Goal: Task Accomplishment & Management: Manage account settings

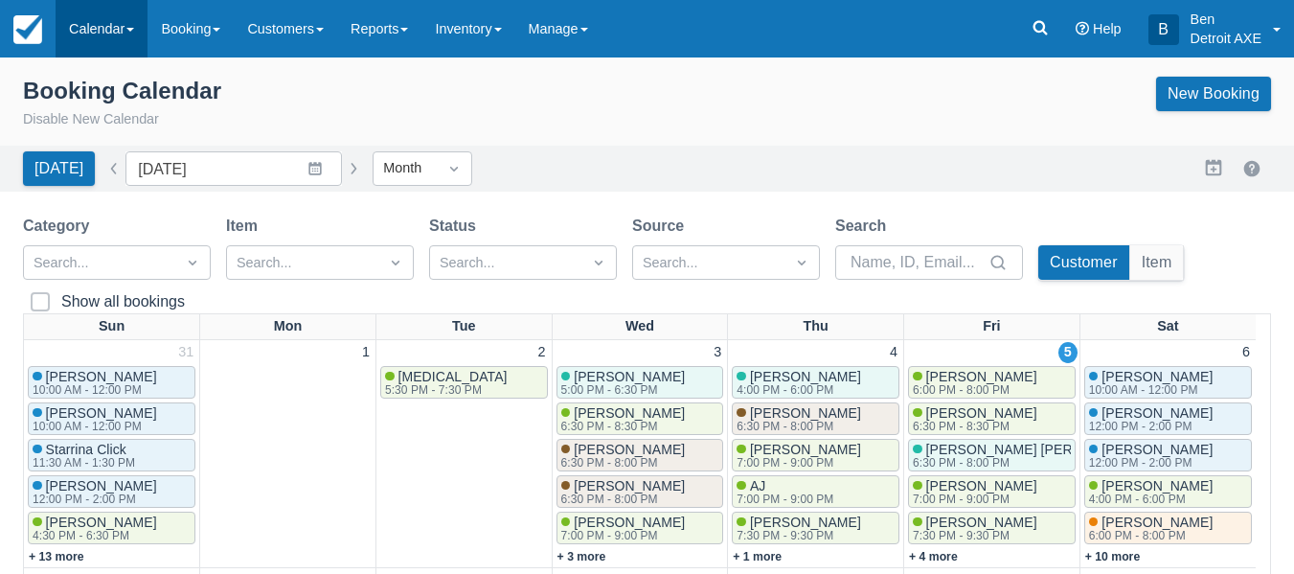
click at [103, 27] on link "Calendar" at bounding box center [102, 28] width 92 height 57
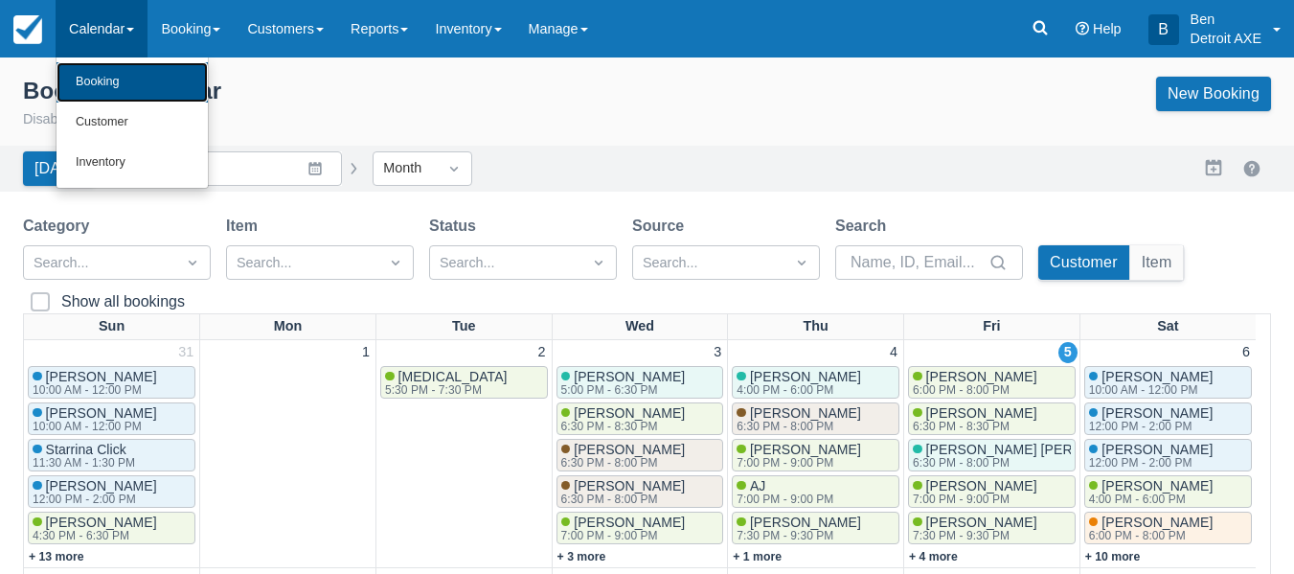
click at [123, 77] on link "Booking" at bounding box center [131, 82] width 151 height 40
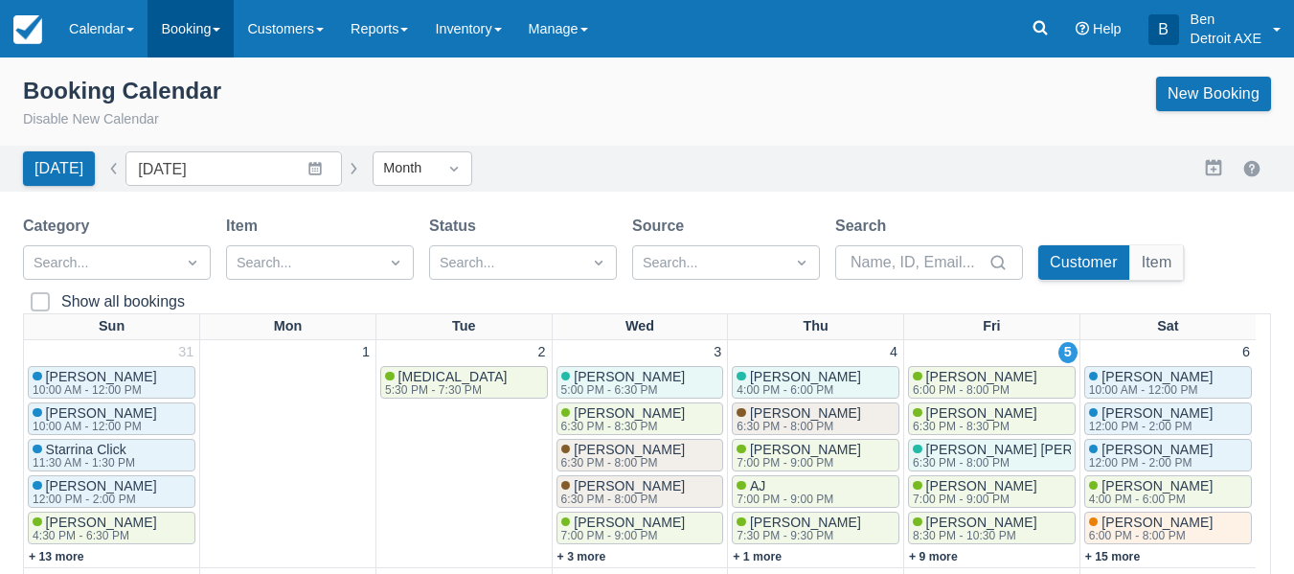
click at [154, 42] on link "Booking" at bounding box center [190, 28] width 86 height 57
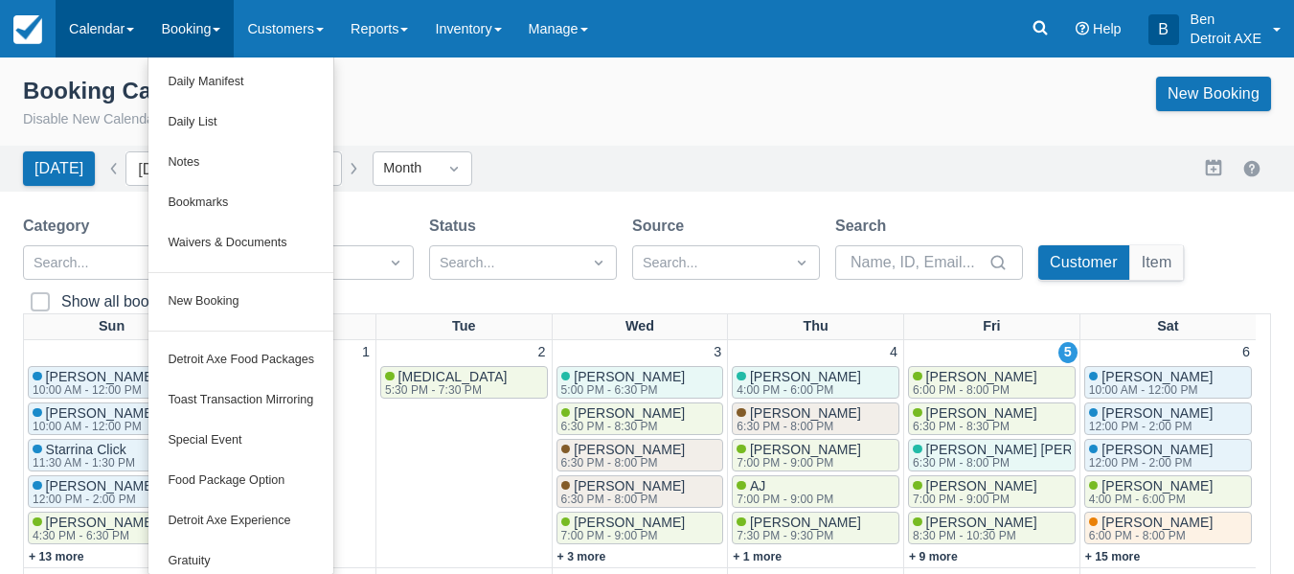
click at [116, 35] on link "Calendar" at bounding box center [102, 28] width 92 height 57
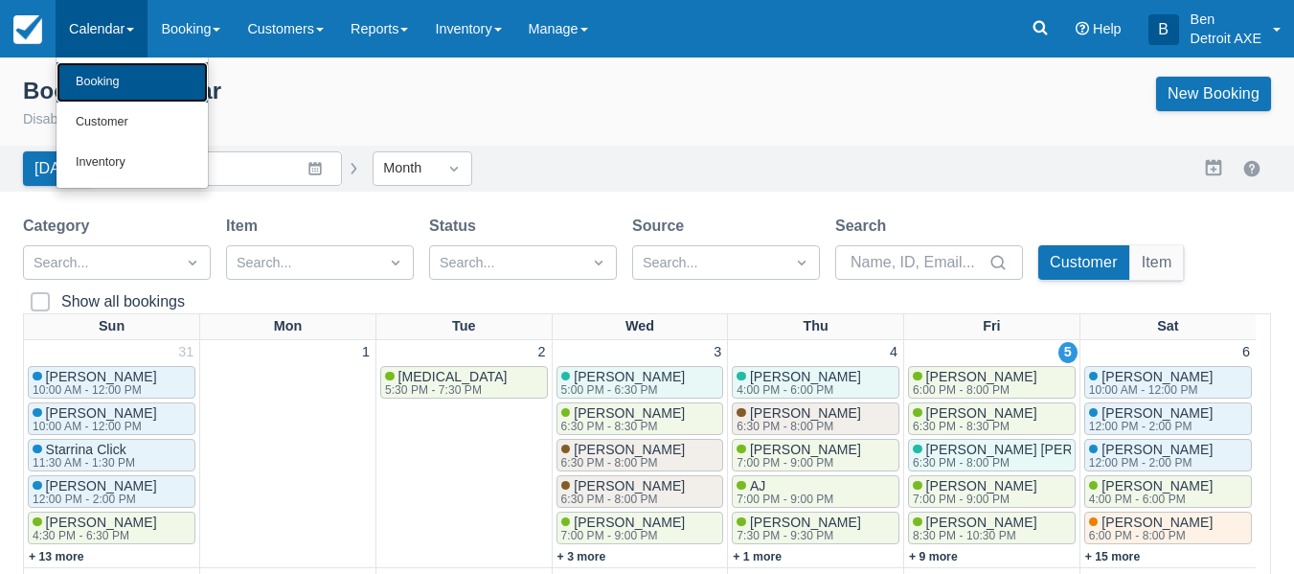
click at [119, 76] on link "Booking" at bounding box center [131, 82] width 151 height 40
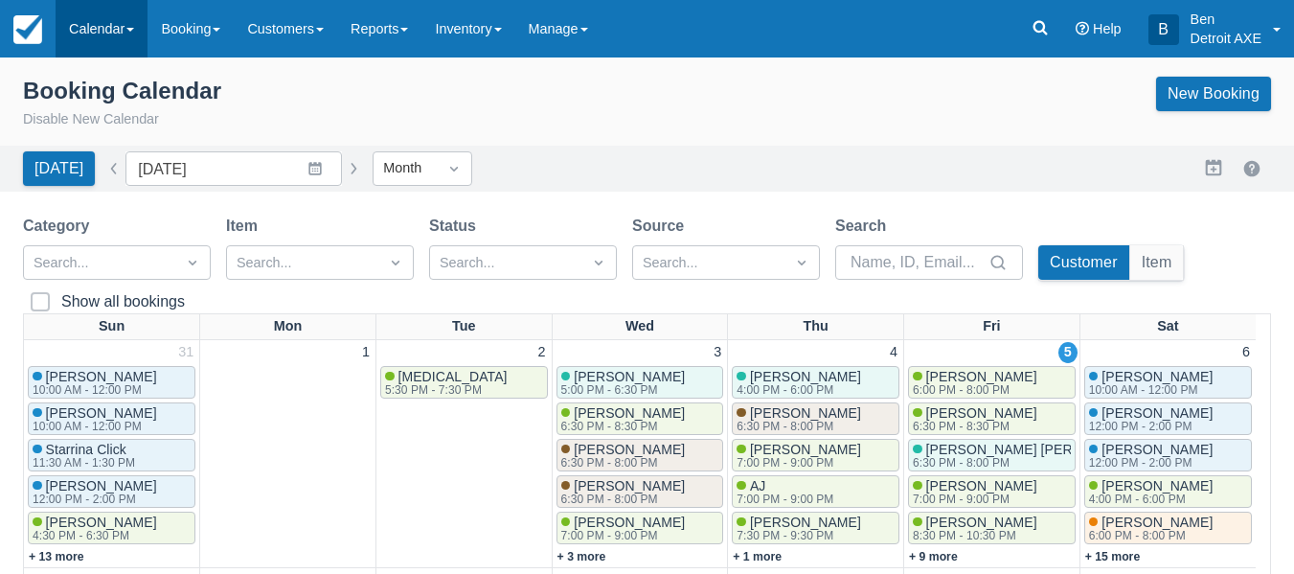
click at [103, 50] on link "Calendar" at bounding box center [102, 28] width 92 height 57
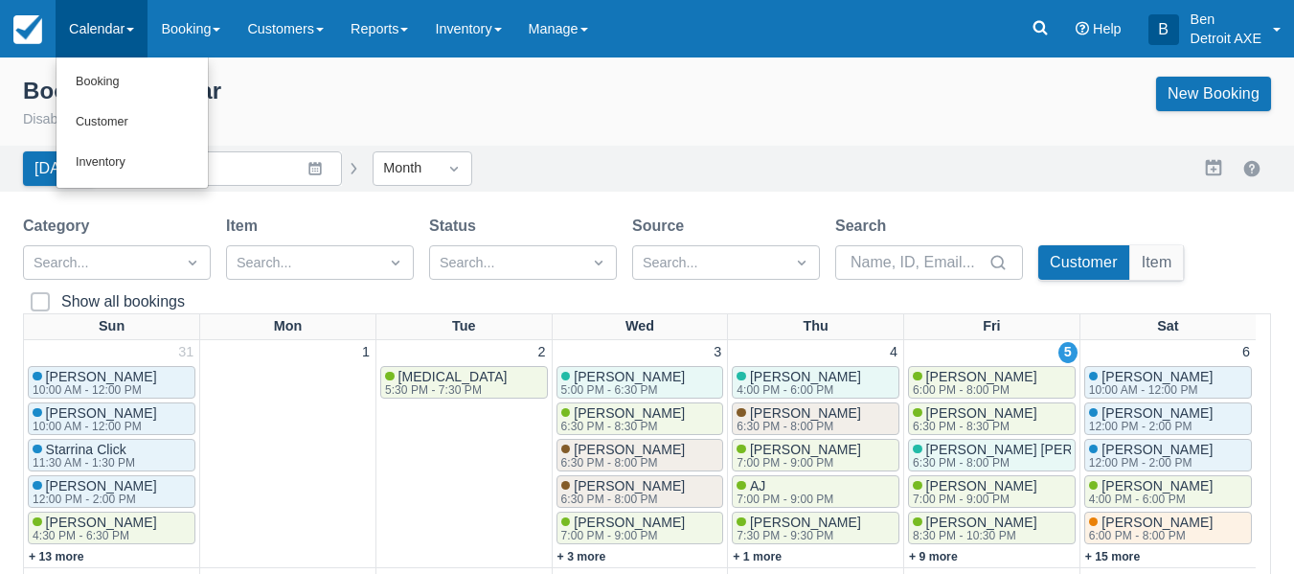
click at [332, 114] on div "Booking Calendar Disable New Calendar New Booking" at bounding box center [647, 104] width 1248 height 54
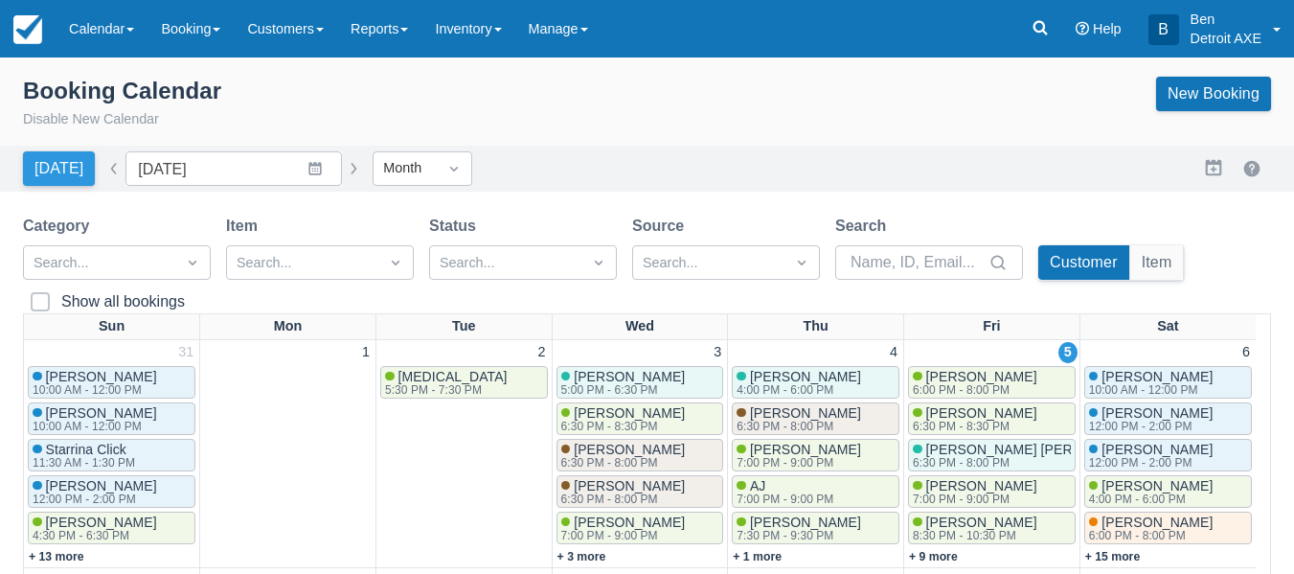
click at [45, 183] on button "Today" at bounding box center [59, 168] width 72 height 34
click at [102, 116] on button "Disable New Calendar" at bounding box center [91, 119] width 136 height 21
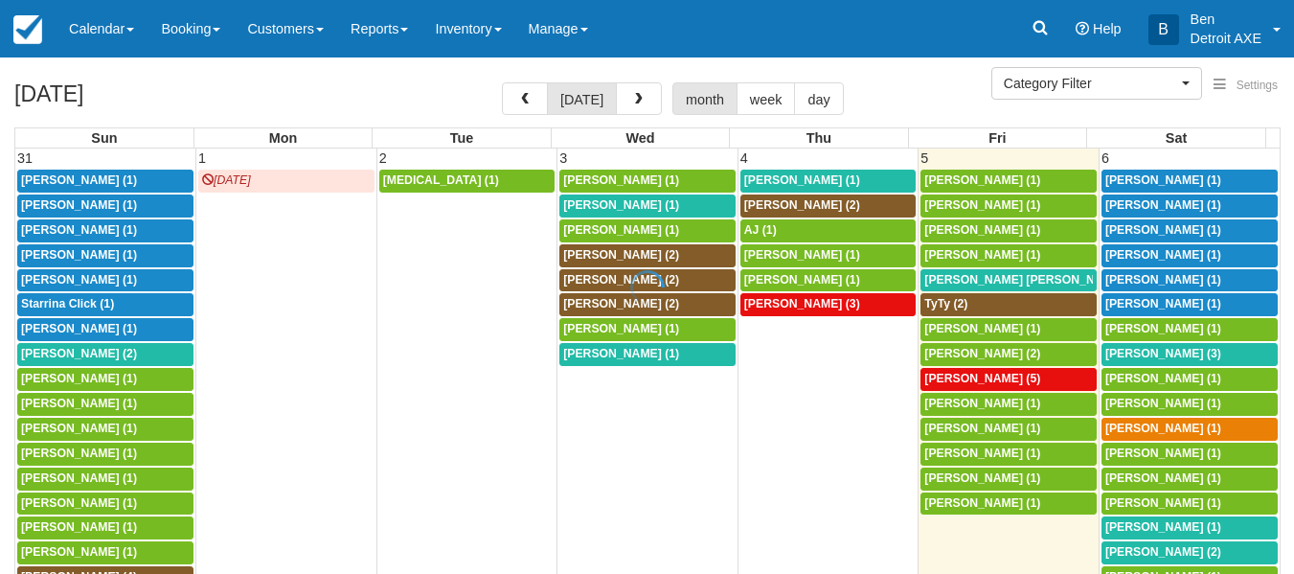
select select
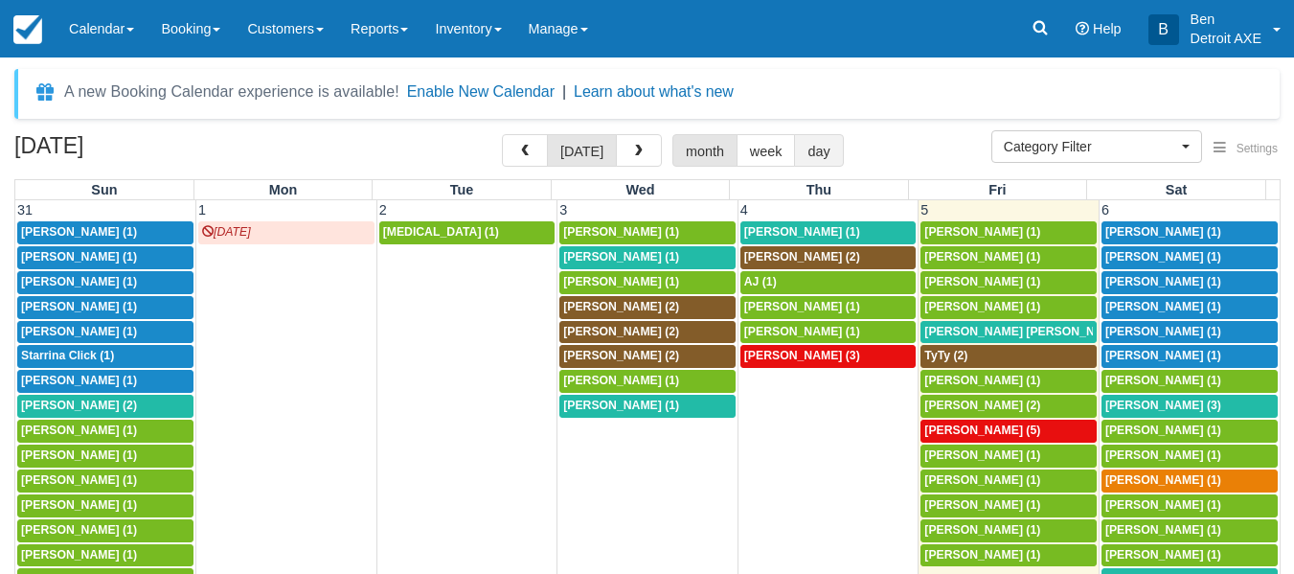
click at [810, 164] on button "day" at bounding box center [818, 150] width 49 height 33
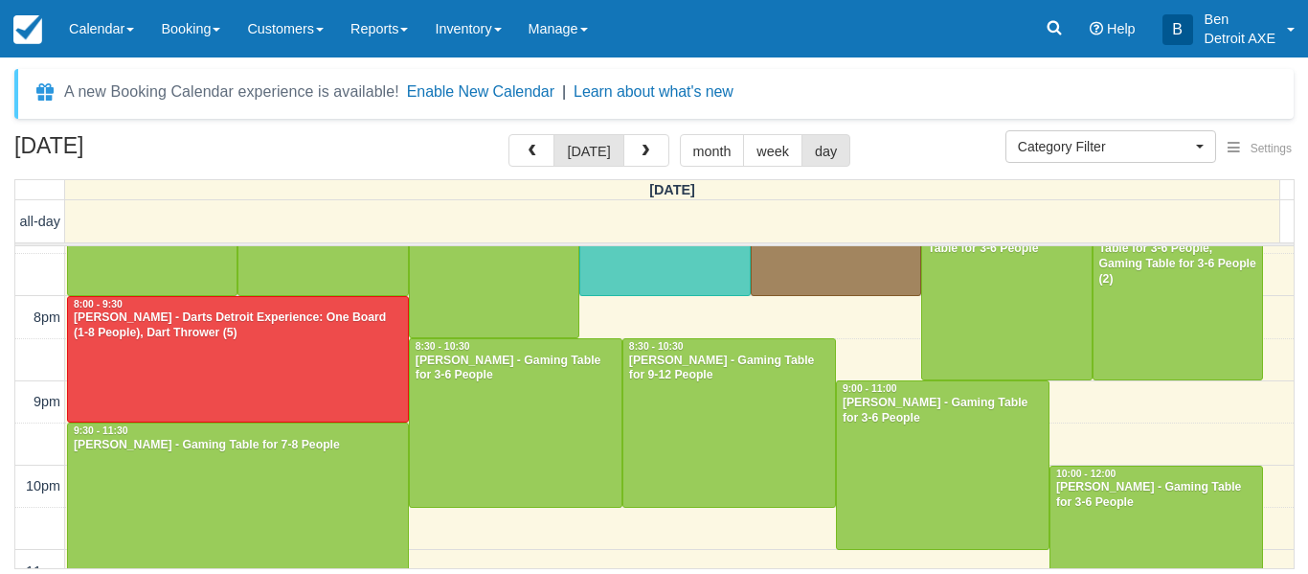
scroll to position [797, 0]
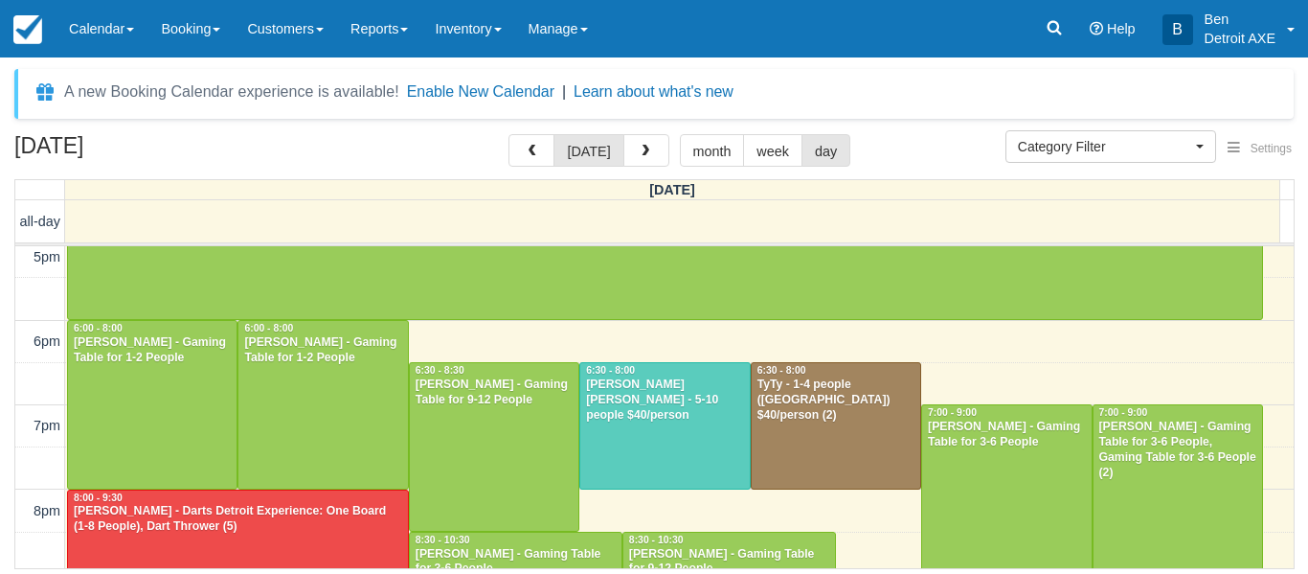
scroll to position [601, 0]
click at [631, 156] on button "button" at bounding box center [646, 150] width 46 height 33
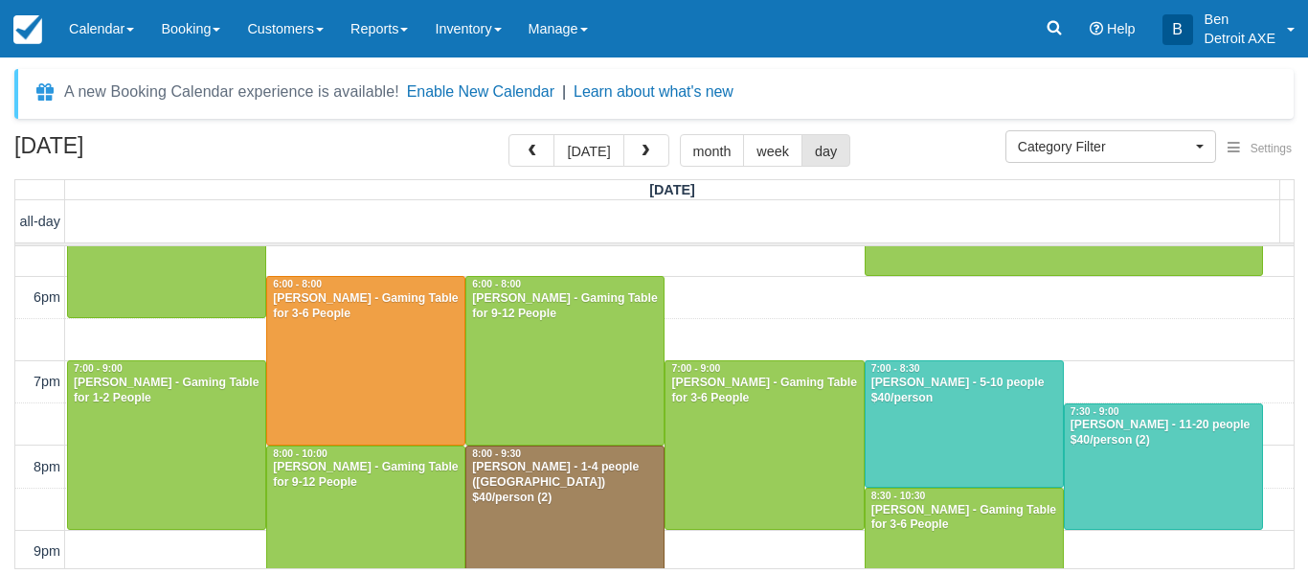
scroll to position [648, 0]
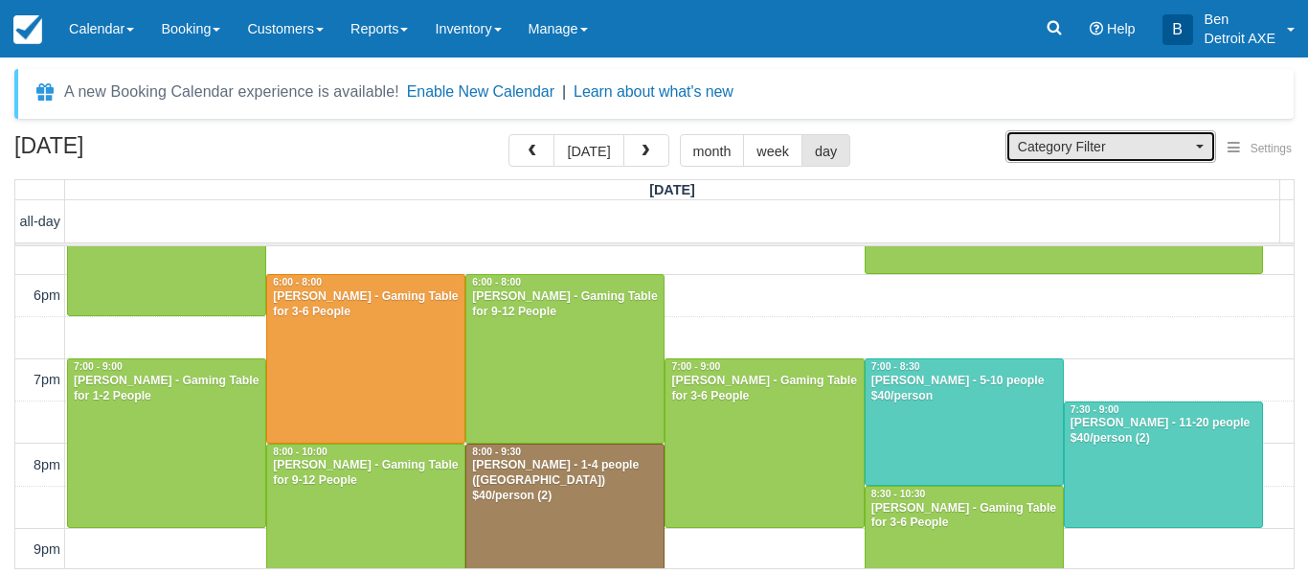
click at [1118, 150] on span "Category Filter" at bounding box center [1104, 146] width 173 height 19
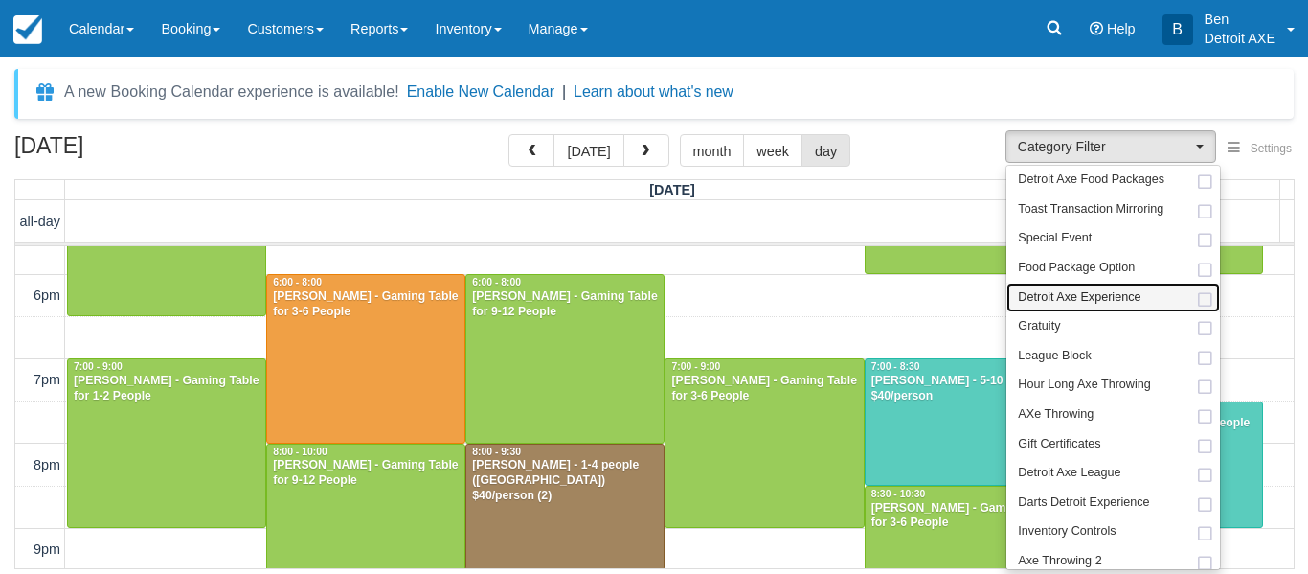
click at [1117, 299] on span "Detroit Axe Experience" at bounding box center [1079, 297] width 123 height 17
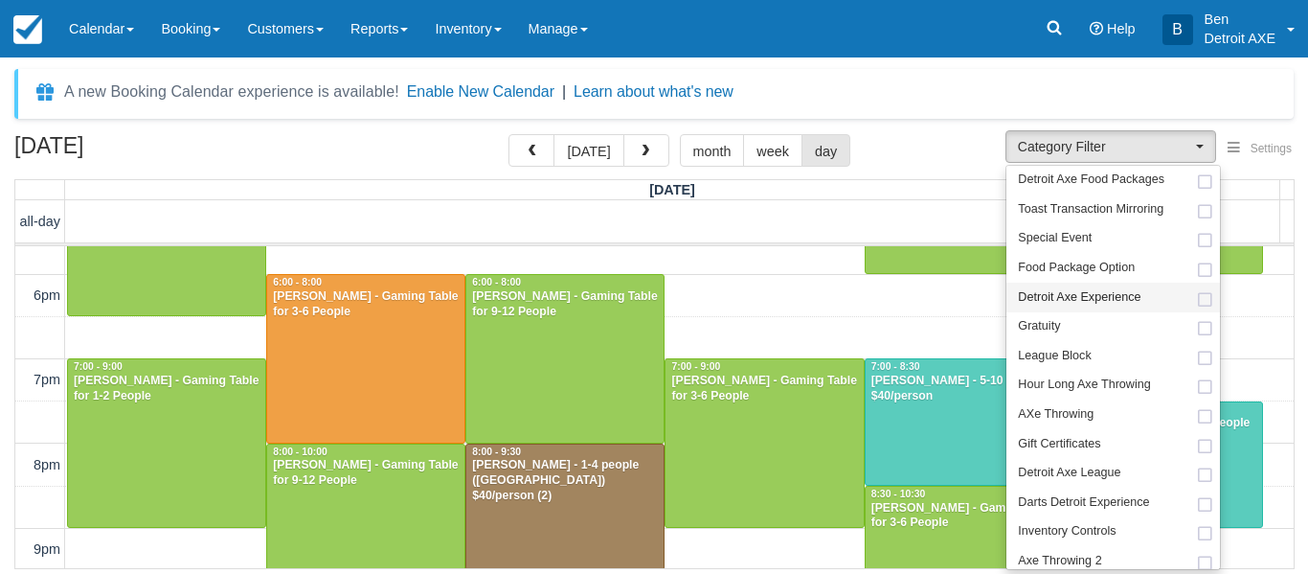
select select "14"
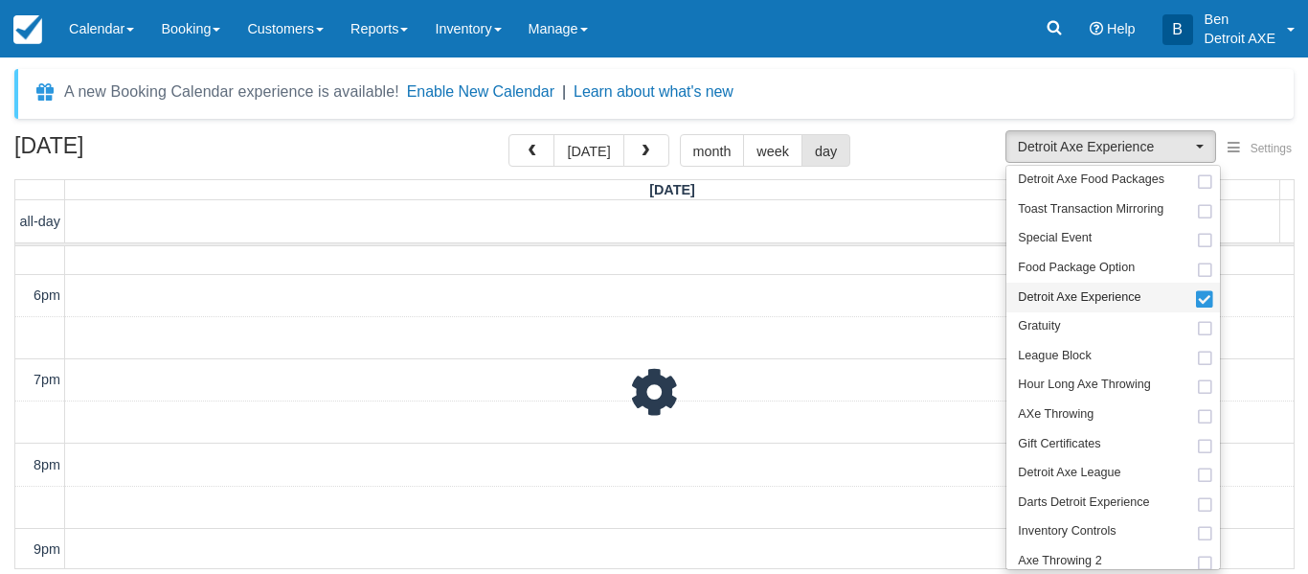
scroll to position [55, 0]
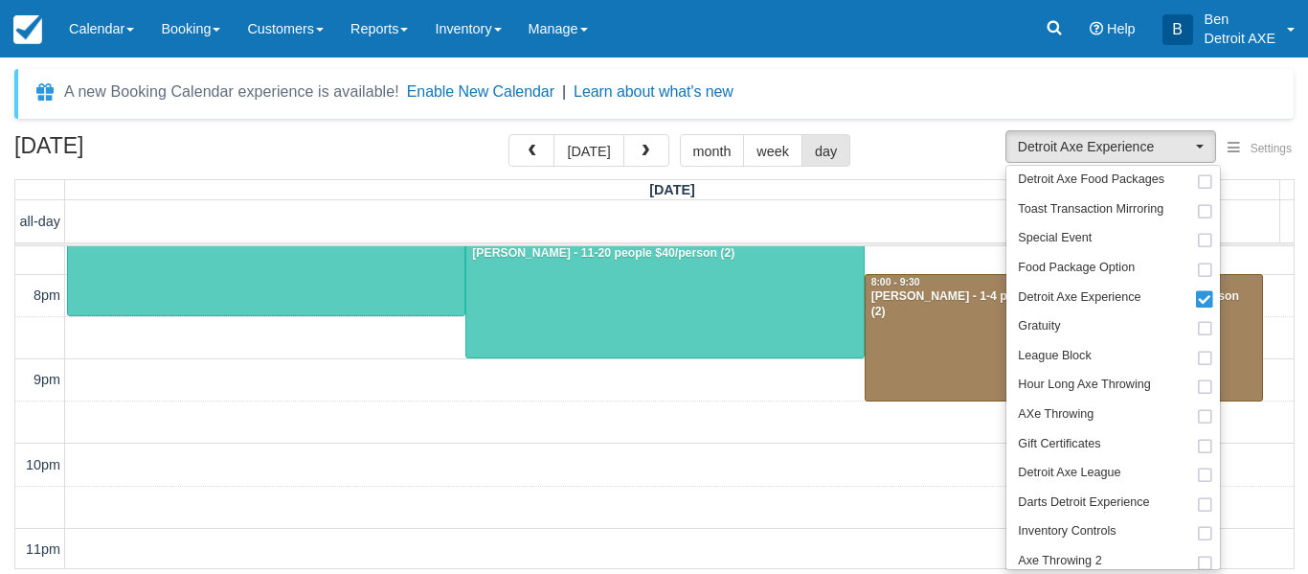
click at [912, 140] on div "[DATE] [DATE] month week day" at bounding box center [653, 154] width 1279 height 41
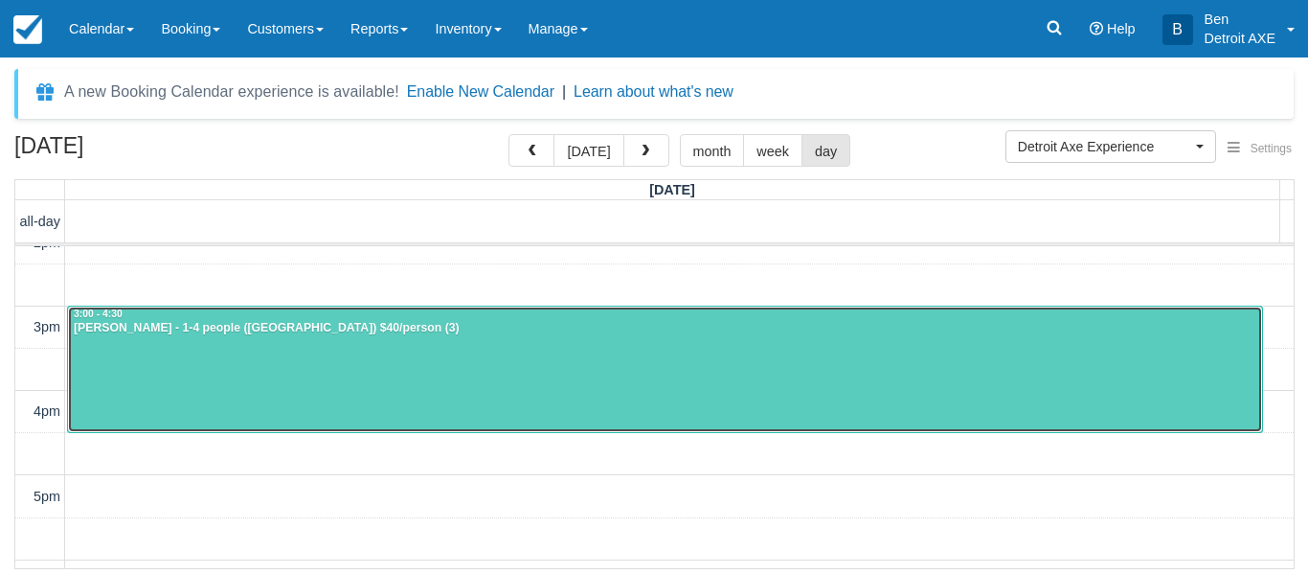
scroll to position [192, 0]
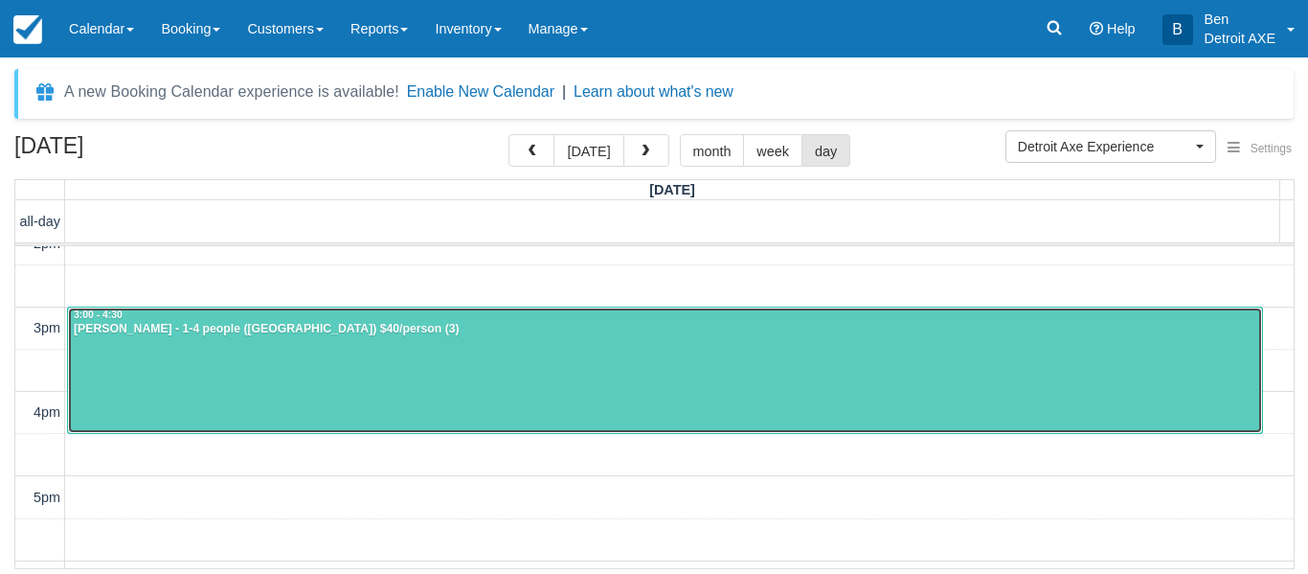
click at [753, 379] on div at bounding box center [665, 369] width 1194 height 125
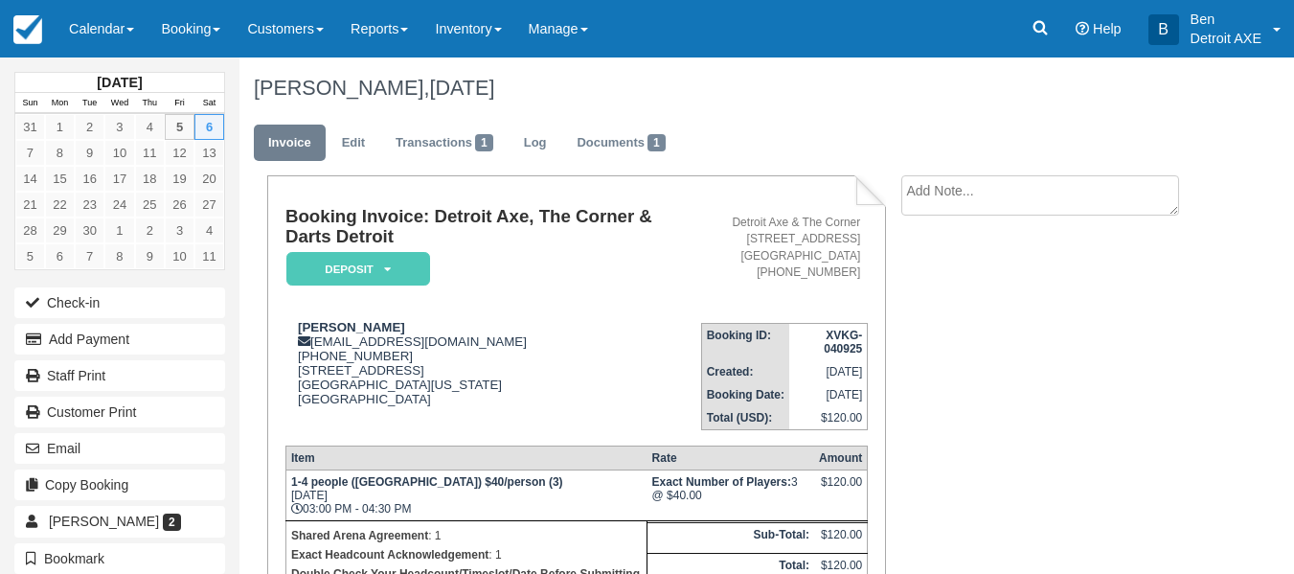
click at [1098, 202] on textarea at bounding box center [1040, 195] width 278 height 40
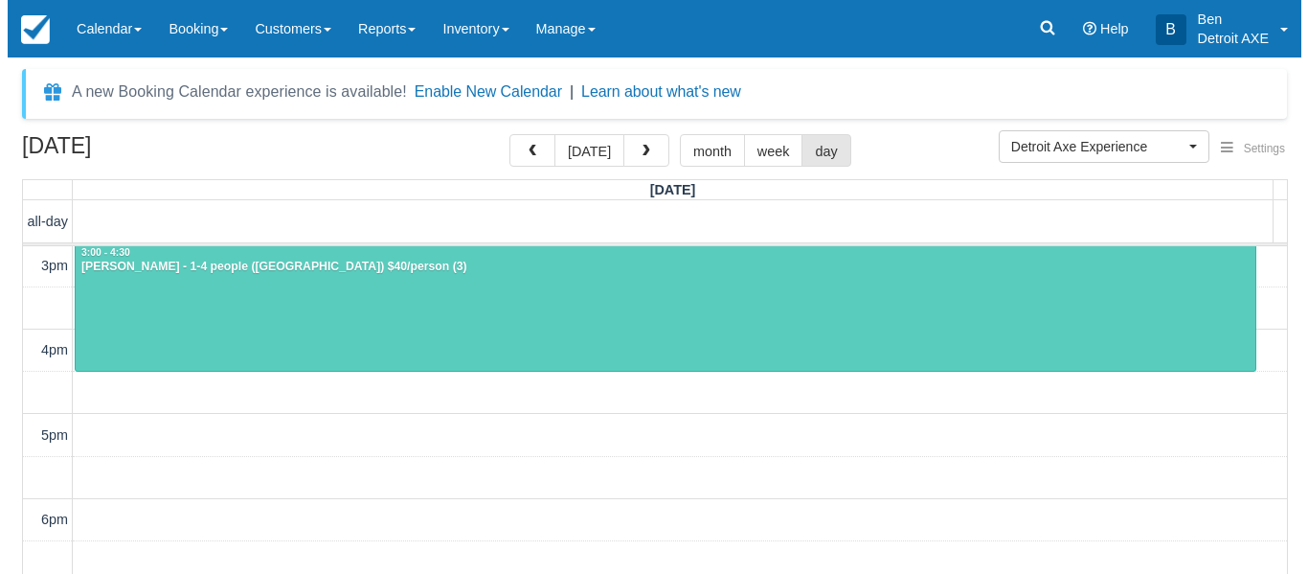
scroll to position [589, 0]
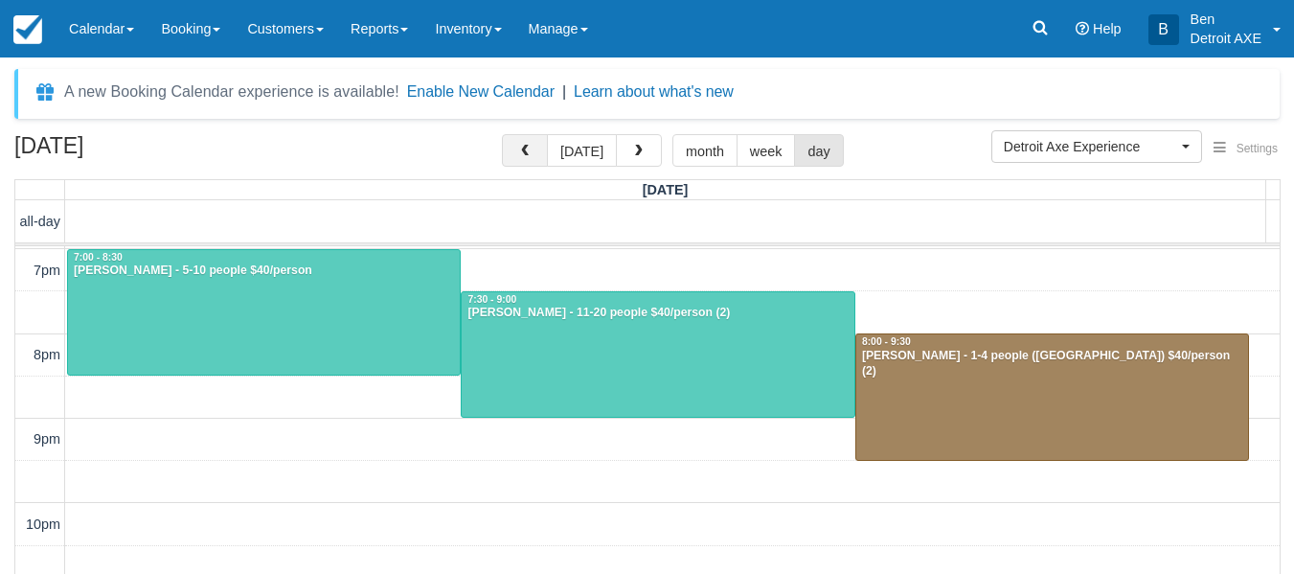
click at [543, 147] on button "button" at bounding box center [525, 150] width 46 height 33
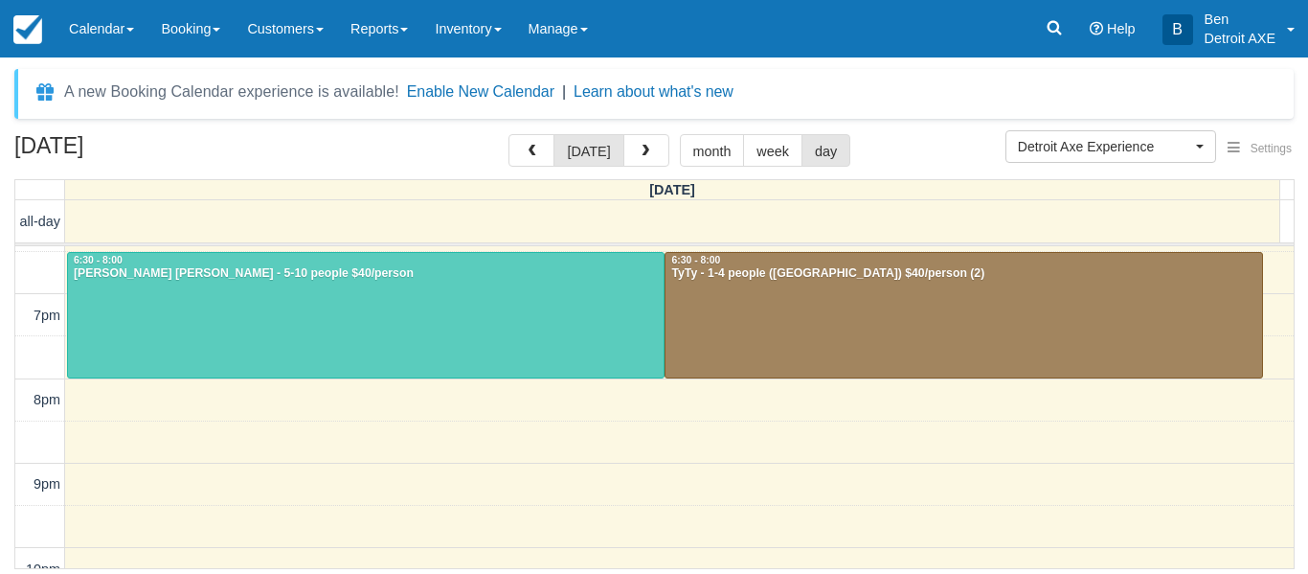
scroll to position [546, 0]
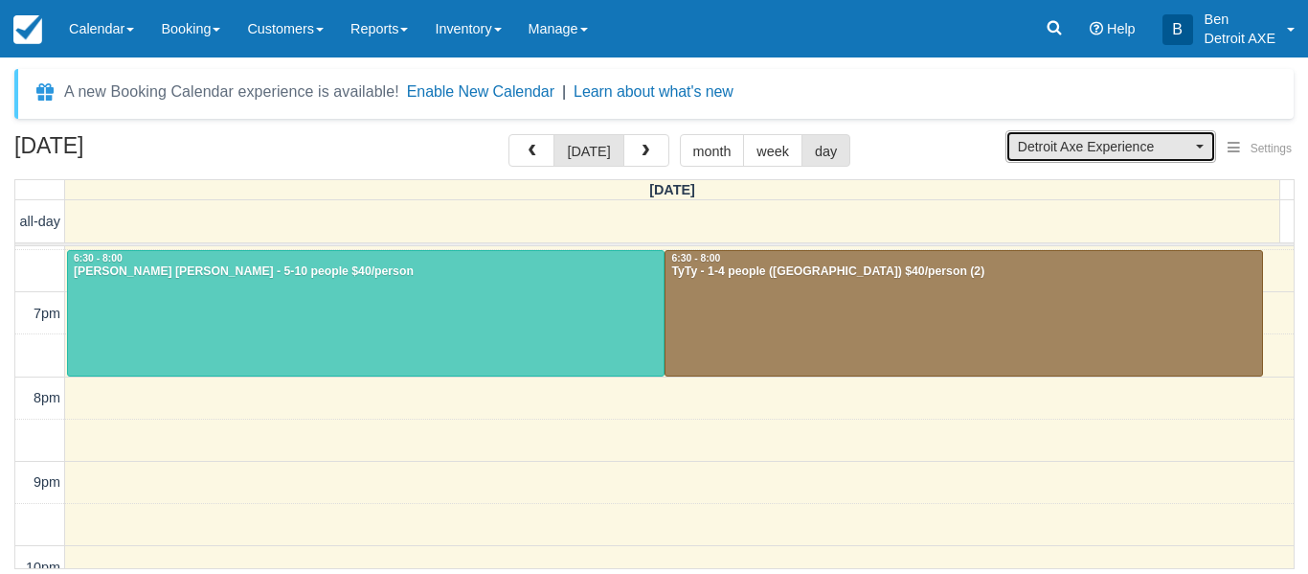
click at [1082, 157] on button "Detroit Axe Experience" at bounding box center [1110, 146] width 211 height 33
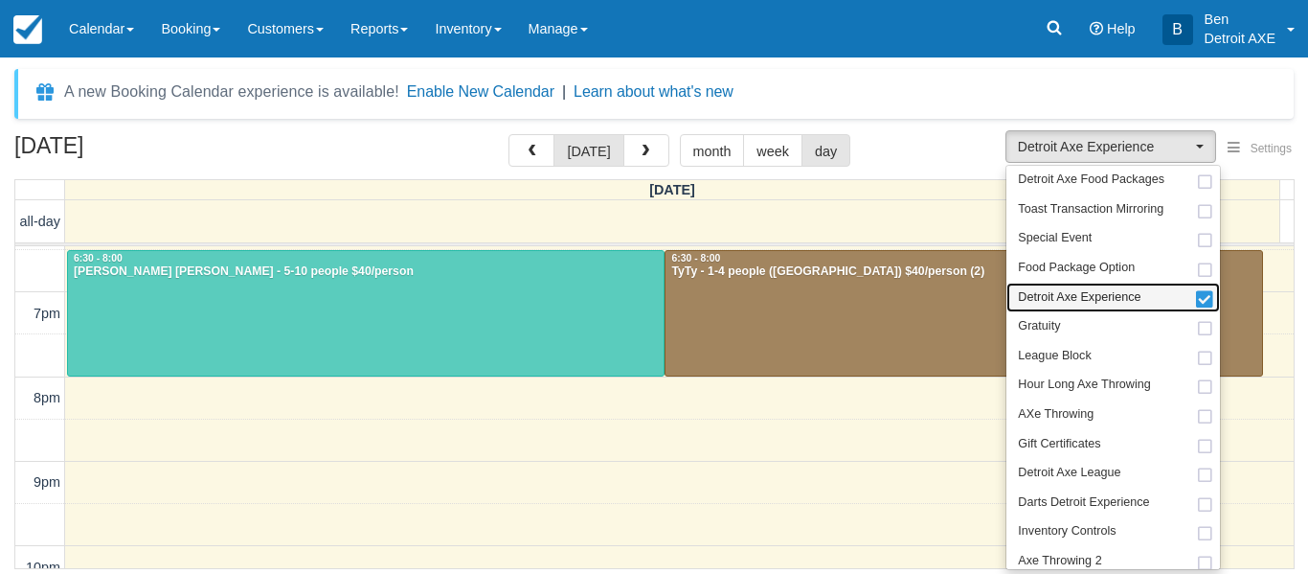
click at [1110, 295] on span "Detroit Axe Experience" at bounding box center [1079, 297] width 123 height 17
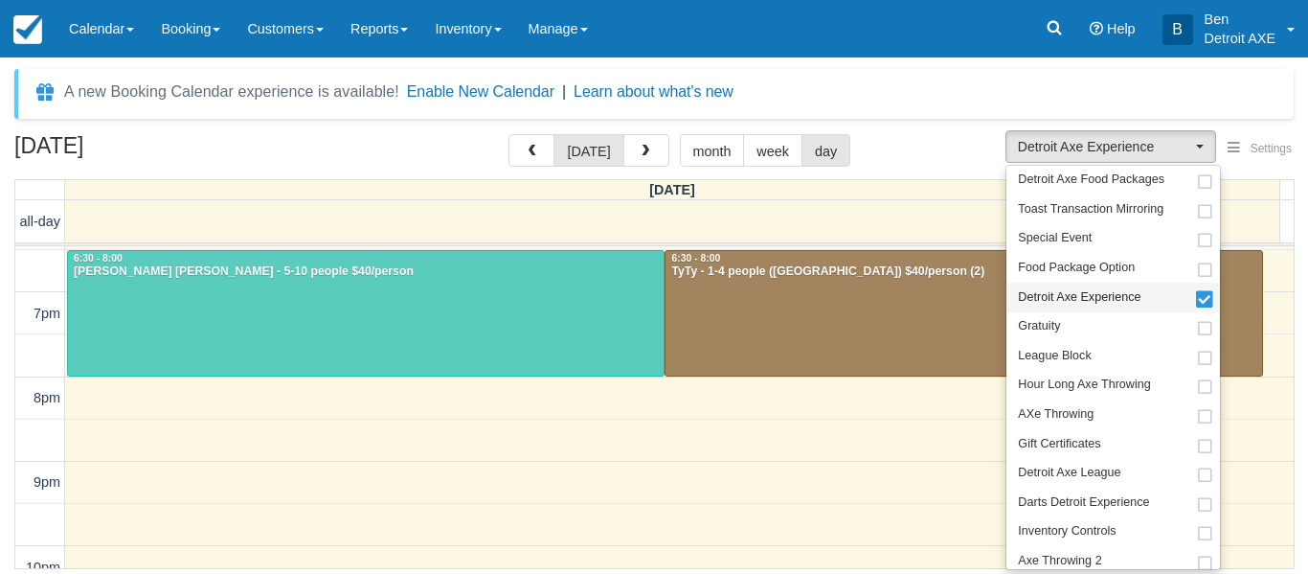
select select
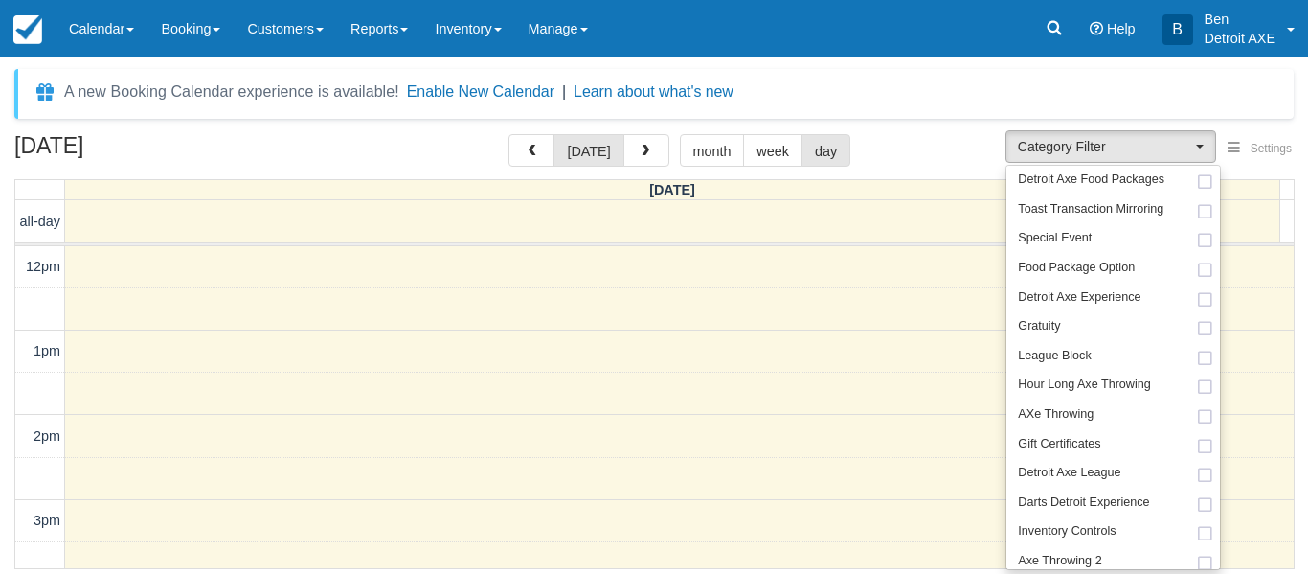
scroll to position [546, 0]
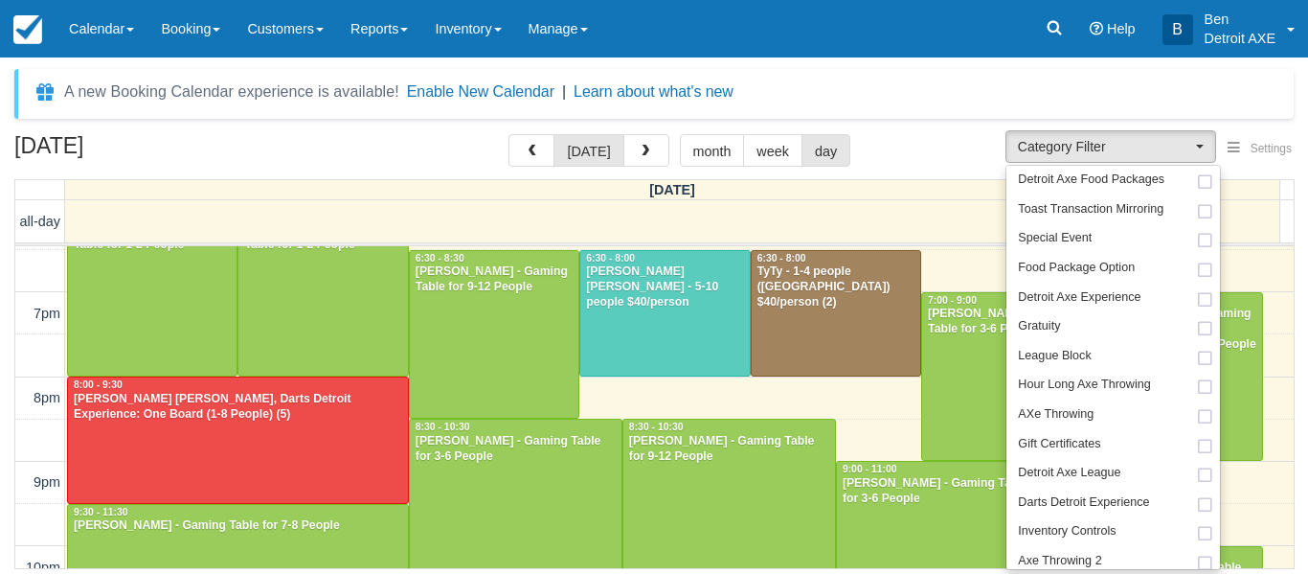
click at [895, 128] on div "A new Booking Calendar experience is available! Enable New Calendar | Learn abo…" at bounding box center [653, 321] width 1279 height 505
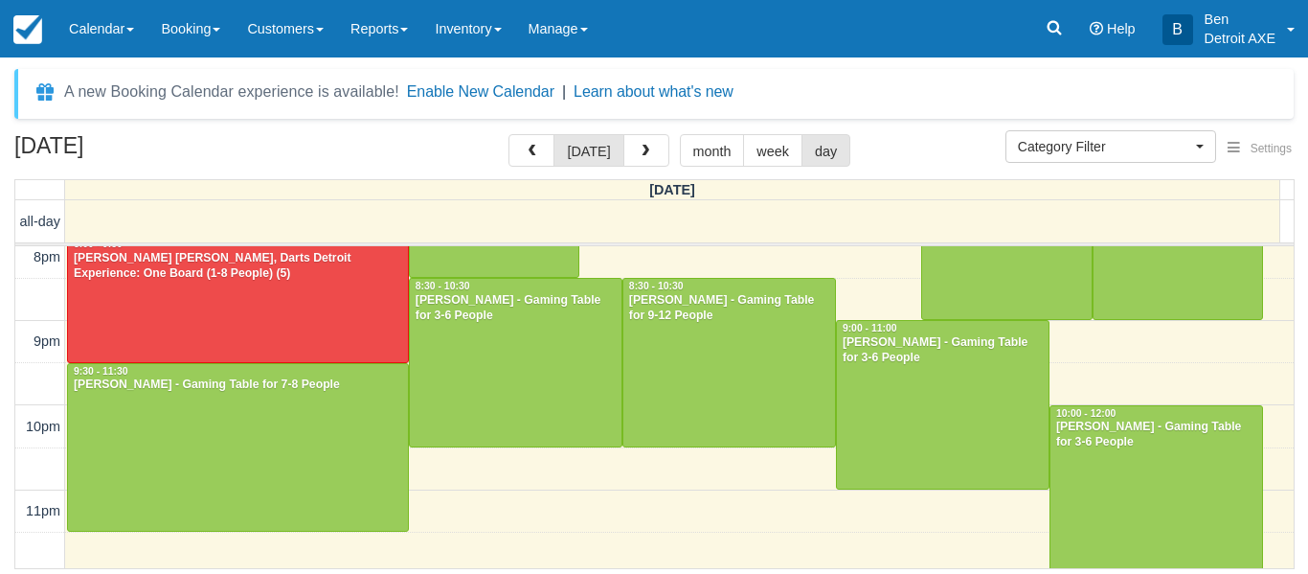
scroll to position [690, 0]
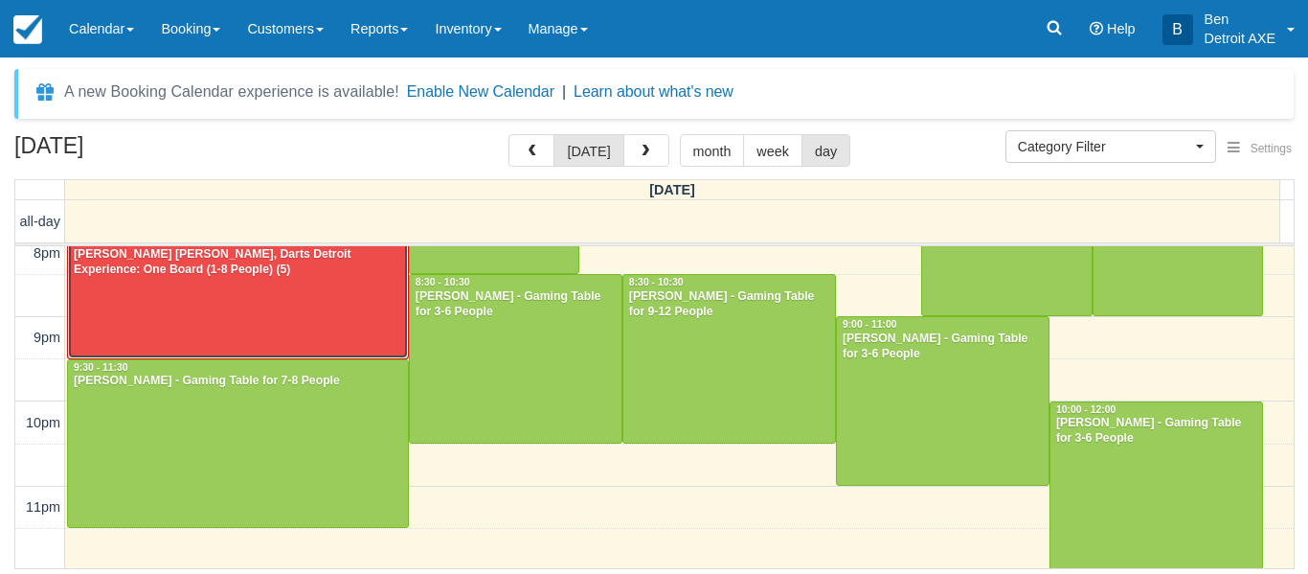
click at [296, 308] on div at bounding box center [238, 295] width 340 height 125
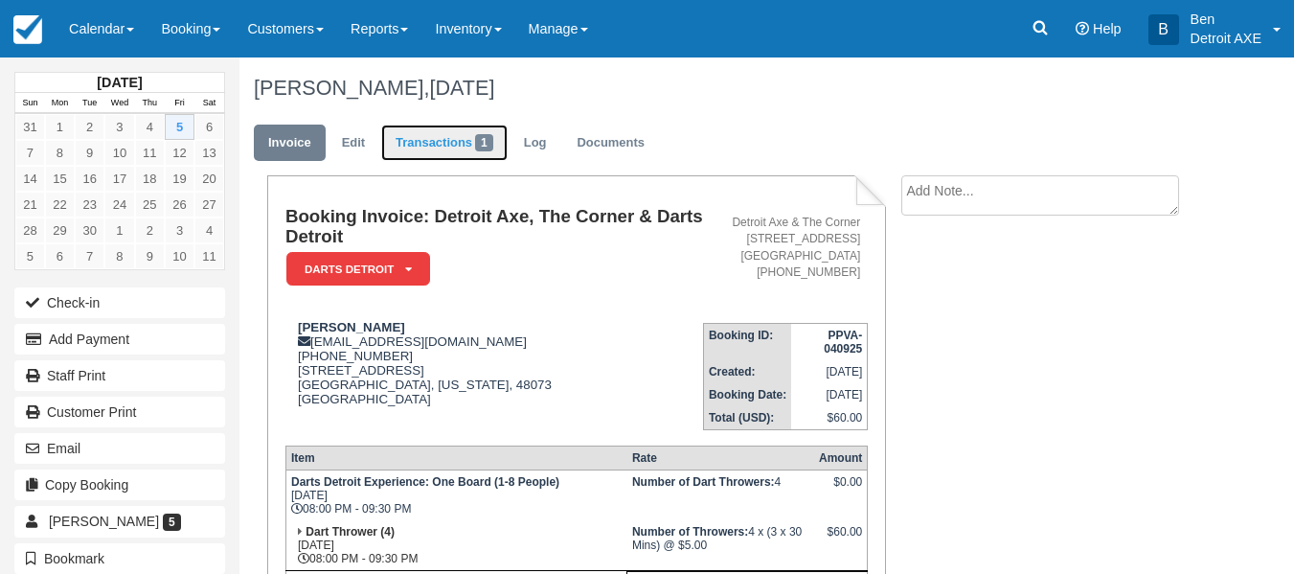
click at [465, 161] on link "Transactions 1" at bounding box center [444, 142] width 126 height 37
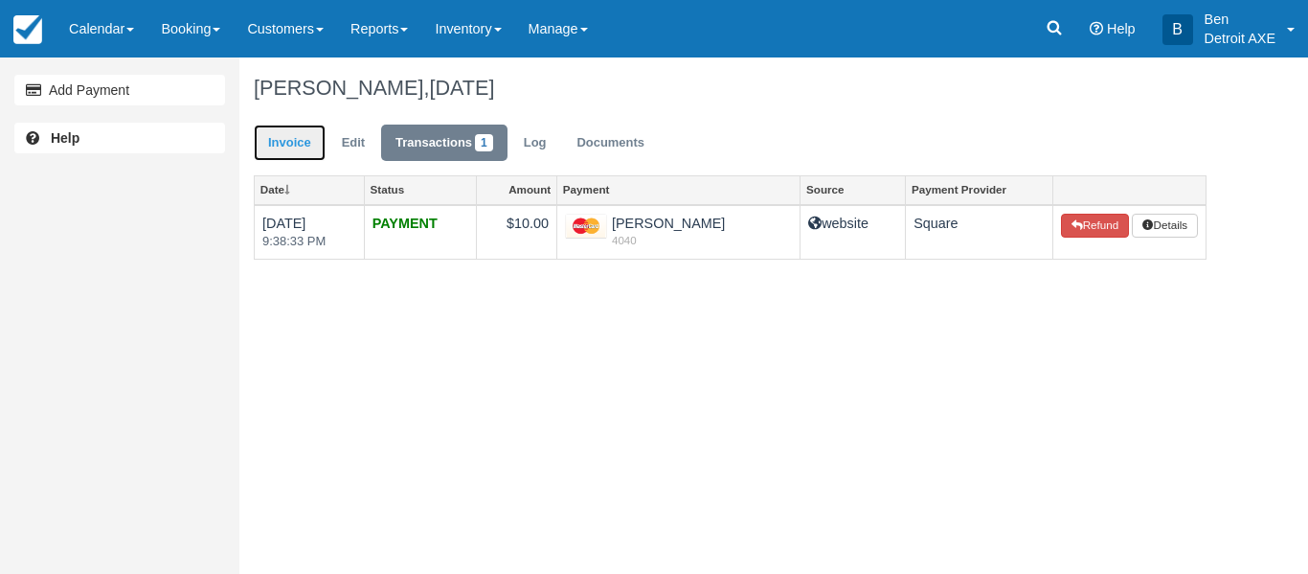
click at [303, 136] on link "Invoice" at bounding box center [290, 142] width 72 height 37
